Goal: Task Accomplishment & Management: Manage account settings

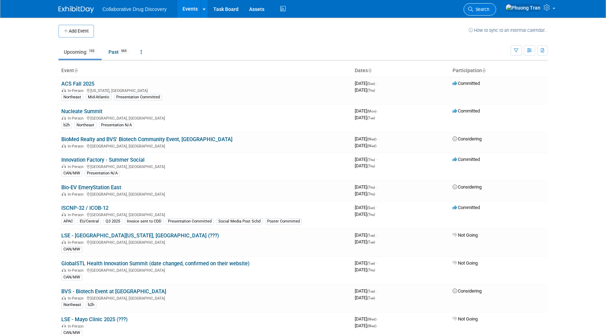
click at [496, 7] on link "Search" at bounding box center [479, 9] width 33 height 12
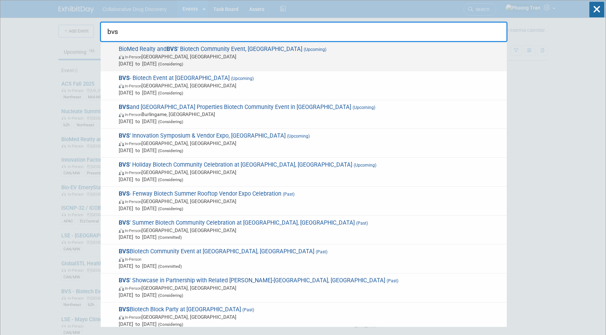
type input "bvs"
click at [177, 57] on span "In-Person [GEOGRAPHIC_DATA], [GEOGRAPHIC_DATA]" at bounding box center [311, 56] width 384 height 7
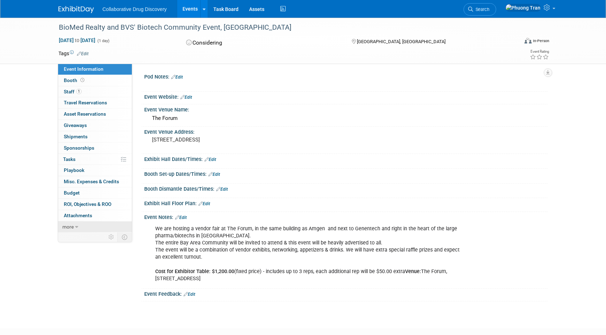
click at [77, 227] on icon at bounding box center [76, 227] width 3 height 5
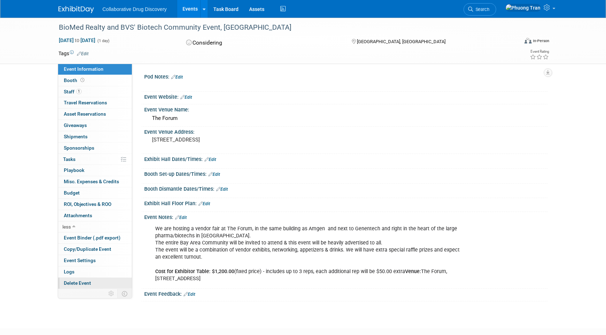
click at [87, 282] on span "Delete Event" at bounding box center [77, 284] width 27 height 6
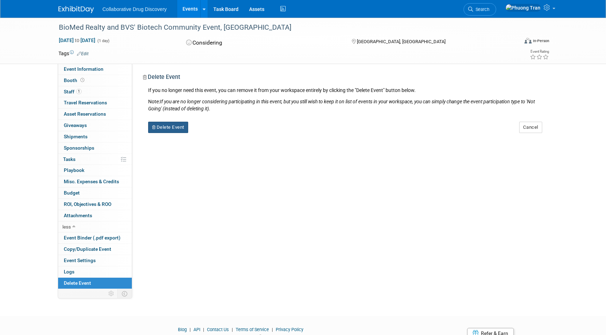
click at [163, 122] on button "Delete Event" at bounding box center [168, 127] width 40 height 11
click at [160, 129] on button "Delete Event" at bounding box center [168, 127] width 40 height 11
click at [207, 132] on icon at bounding box center [208, 133] width 4 height 4
